Goal: Find specific page/section: Find specific page/section

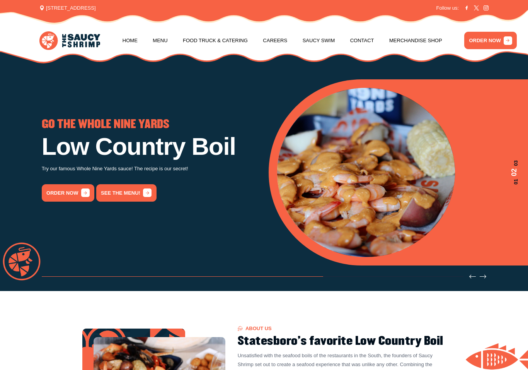
click at [159, 44] on link "Menu" at bounding box center [160, 40] width 15 height 29
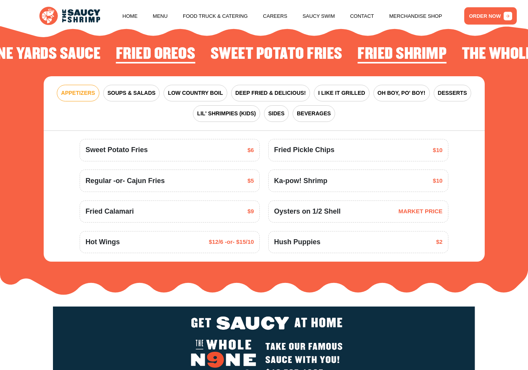
scroll to position [832, 0]
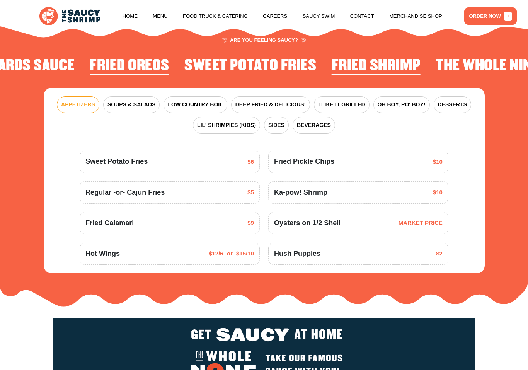
click at [161, 17] on link "Menu" at bounding box center [160, 16] width 15 height 29
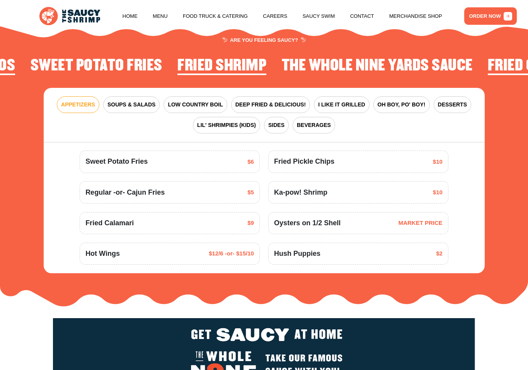
click at [197, 101] on span "LOW COUNTRY BOIL" at bounding box center [195, 105] width 55 height 8
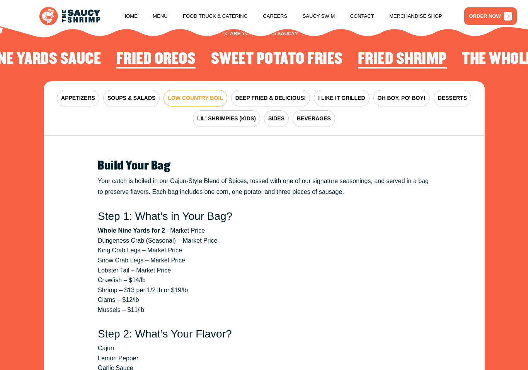
scroll to position [839, 0]
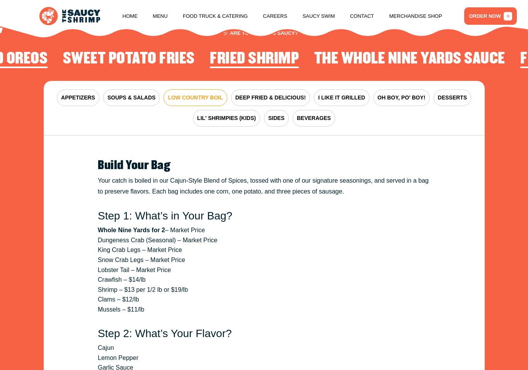
click at [269, 94] on span "DEEP FRIED & DELICIOUS!" at bounding box center [271, 98] width 71 height 8
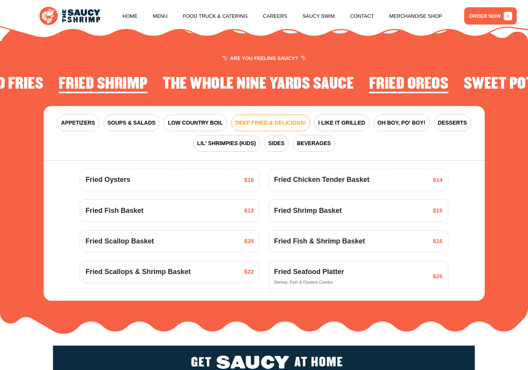
scroll to position [824, 0]
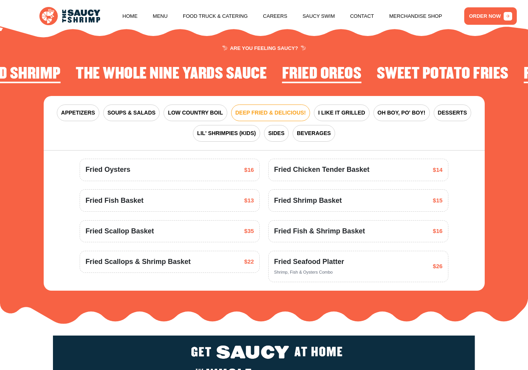
click at [347, 109] on span "I LIKE IT GRILLED" at bounding box center [341, 113] width 47 height 8
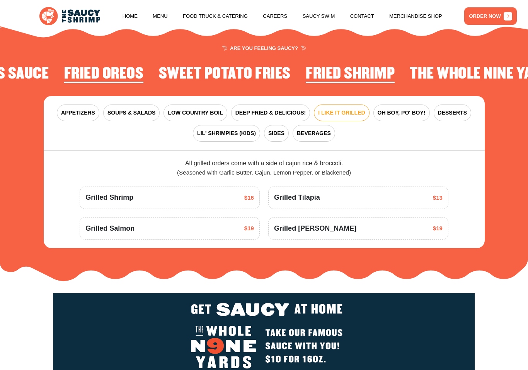
click at [399, 104] on button "OH BOY, PO' BOY!" at bounding box center [402, 112] width 56 height 17
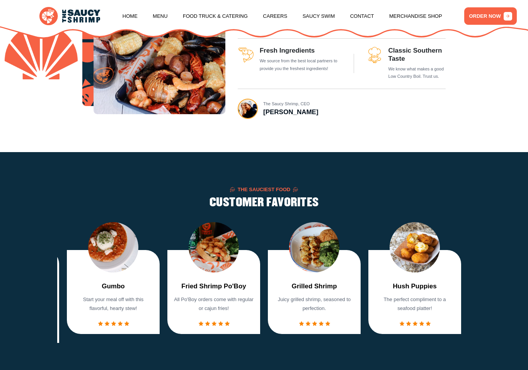
scroll to position [353, 0]
